Goal: Task Accomplishment & Management: Manage account settings

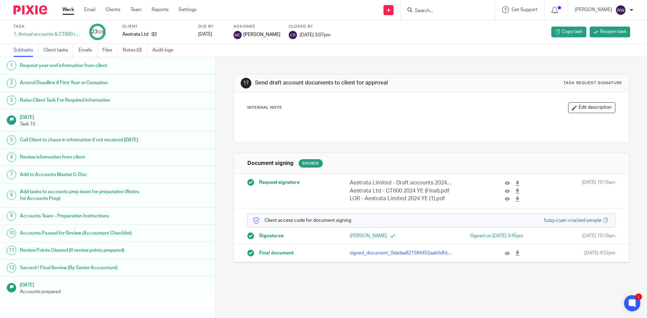
click at [454, 8] on input "Search" at bounding box center [444, 11] width 61 height 6
type input "kt ps"
click at [443, 27] on link at bounding box center [470, 28] width 114 height 15
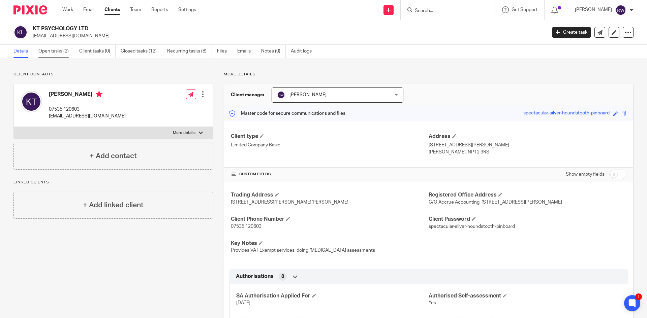
click at [53, 50] on link "Open tasks (2)" at bounding box center [56, 51] width 36 height 13
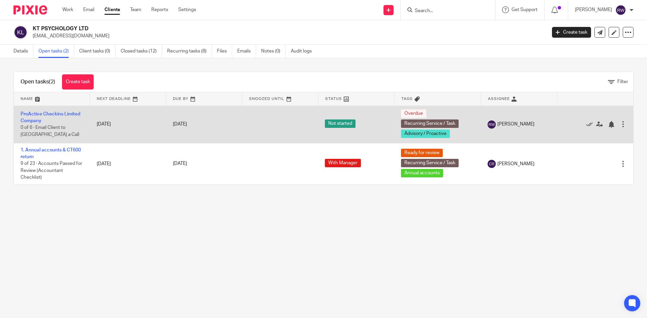
click at [580, 120] on div "Edit task Delete" at bounding box center [595, 124] width 63 height 17
click at [586, 122] on icon at bounding box center [589, 124] width 7 height 7
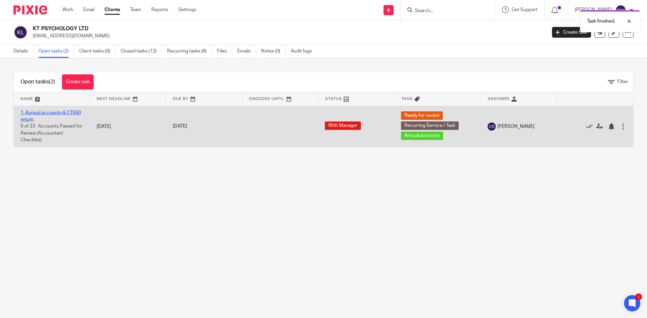
click at [56, 113] on link "1. Annual accounts & CT600 return" at bounding box center [51, 115] width 60 height 11
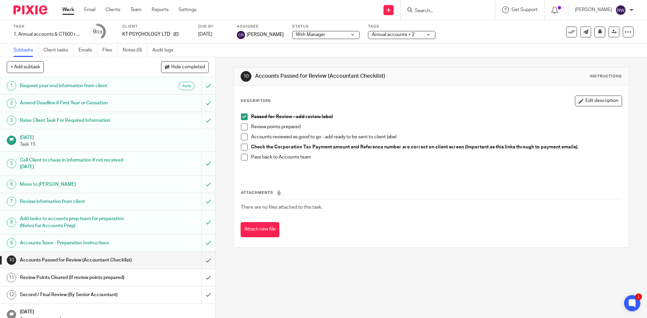
click at [117, 158] on h1 "Call Client to chase in information if not received within 4 months" at bounding box center [78, 163] width 117 height 17
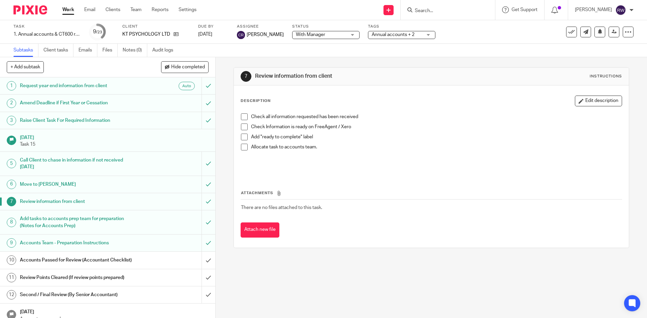
click at [113, 218] on h1 "Add tasks to accounts prep team for preparation (Notes for Accounts Prep)" at bounding box center [78, 222] width 117 height 17
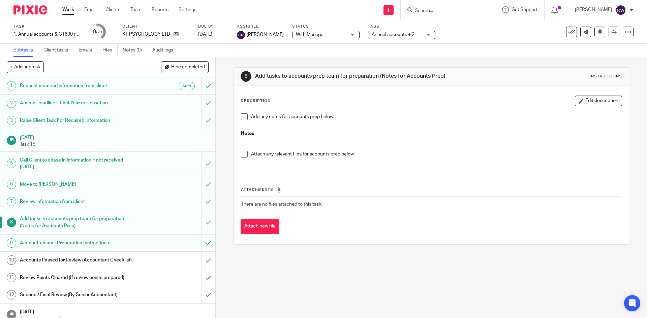
click at [118, 237] on link "9 Accounts Team - Preparation Instructions" at bounding box center [100, 243] width 201 height 17
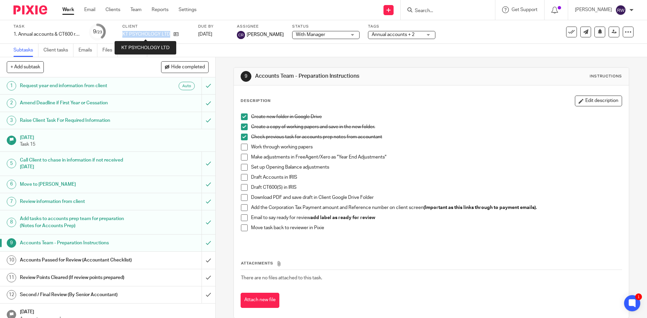
drag, startPoint x: 123, startPoint y: 33, endPoint x: 168, endPoint y: 35, distance: 45.2
click at [168, 35] on p "KT PSYCHOLOGY LTD" at bounding box center [146, 34] width 48 height 7
copy p "KT PSYCHOLOGY LTD"
click at [228, 34] on link "[DATE]" at bounding box center [213, 34] width 30 height 7
click at [452, 120] on p "Create new folder in Google Drive" at bounding box center [436, 117] width 370 height 7
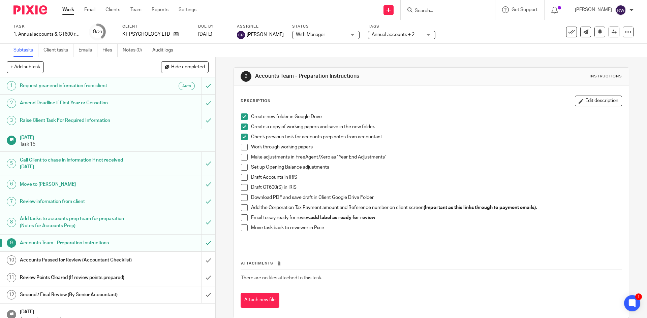
click at [444, 9] on input "Search" at bounding box center [444, 11] width 61 height 6
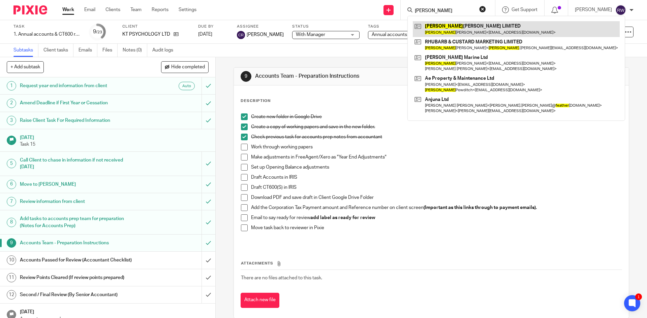
type input "heather"
click at [440, 30] on link at bounding box center [516, 28] width 207 height 15
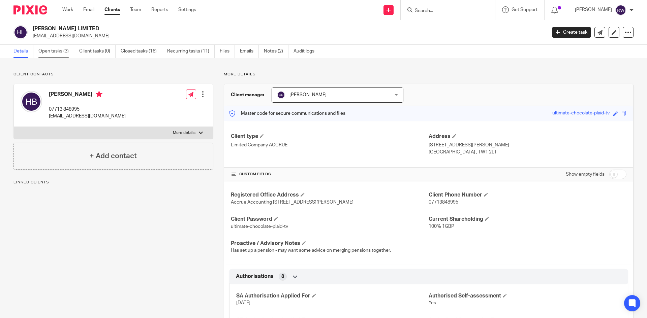
click at [61, 52] on link "Open tasks (3)" at bounding box center [56, 51] width 36 height 13
